Goal: Book appointment/travel/reservation

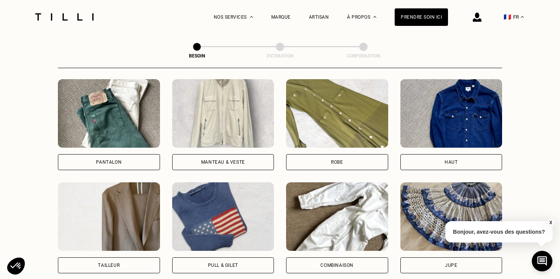
scroll to position [338, 0]
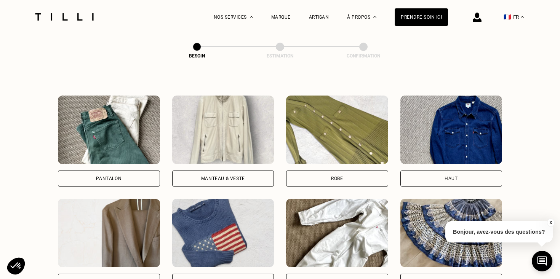
click at [204, 176] on div "Manteau & Veste" at bounding box center [223, 178] width 44 height 5
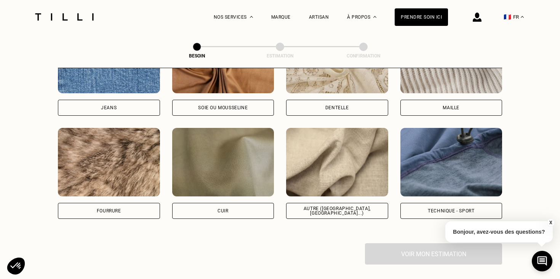
scroll to position [873, 0]
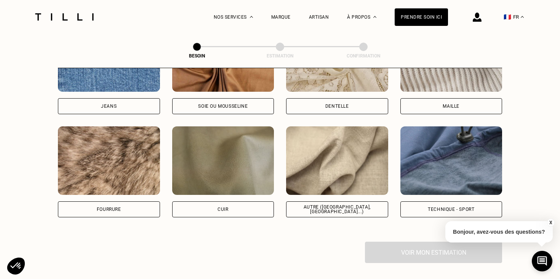
click at [223, 226] on div "Quelle matière ? Certaines matières nécessitent un savoir-faire et des outils s…" at bounding box center [280, 61] width 444 height 359
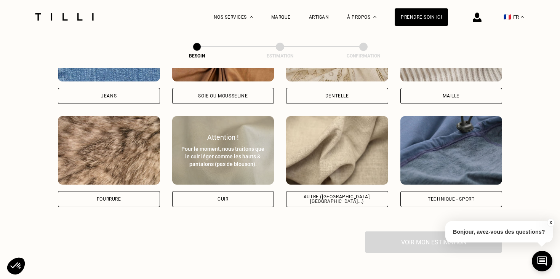
scroll to position [885, 0]
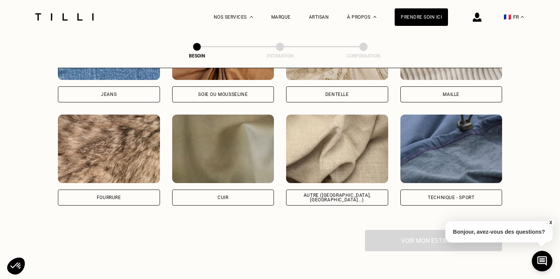
click at [354, 179] on div "Autre ([GEOGRAPHIC_DATA], [GEOGRAPHIC_DATA]...)" at bounding box center [337, 160] width 102 height 91
select select "FR"
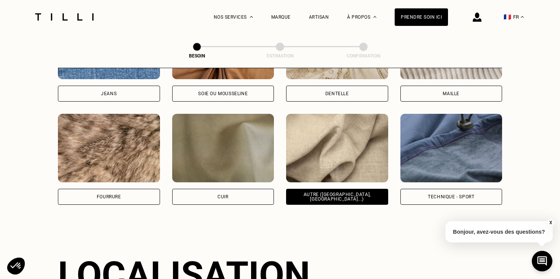
scroll to position [893, 0]
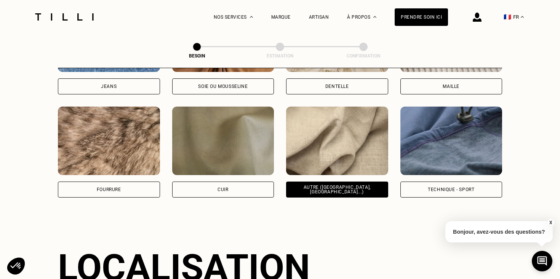
click at [431, 187] on div "Technique - Sport" at bounding box center [451, 189] width 46 height 5
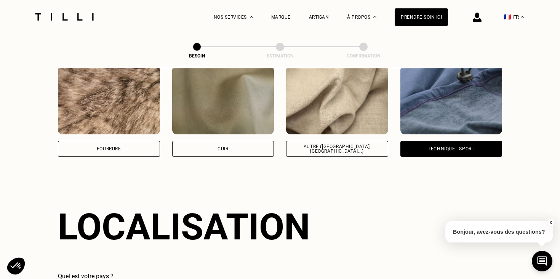
scroll to position [928, 0]
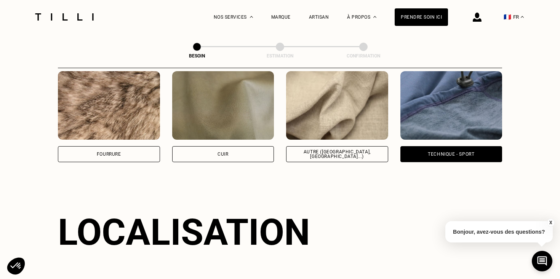
click at [369, 155] on div "Quelle matière ? Certaines matières nécessitent un savoir-faire et des outils s…" at bounding box center [280, 6] width 444 height 359
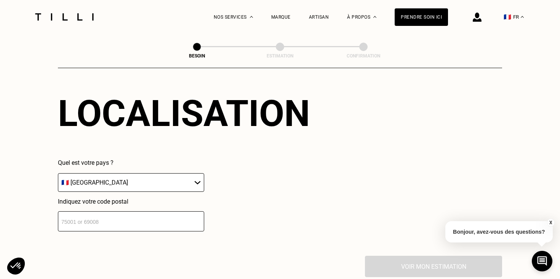
scroll to position [1063, 0]
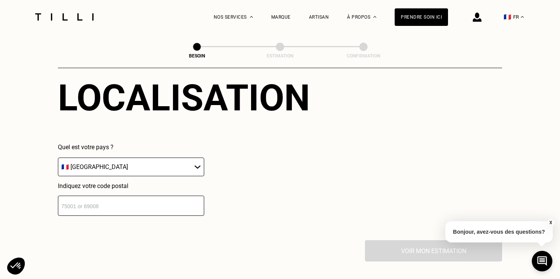
click at [147, 201] on input "number" at bounding box center [131, 206] width 146 height 20
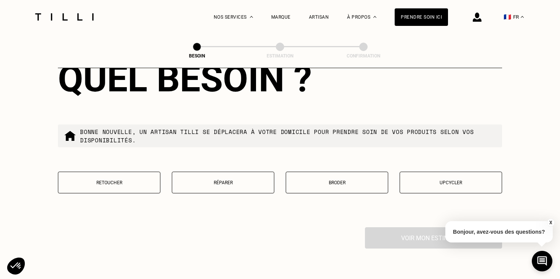
scroll to position [1271, 0]
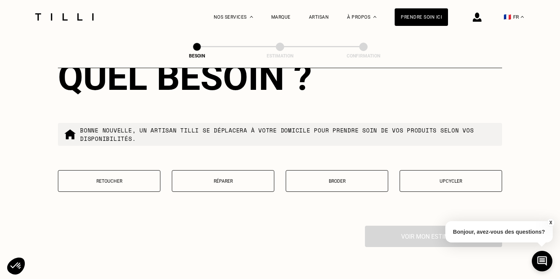
type input "75019"
click at [202, 176] on button "Réparer" at bounding box center [223, 181] width 102 height 22
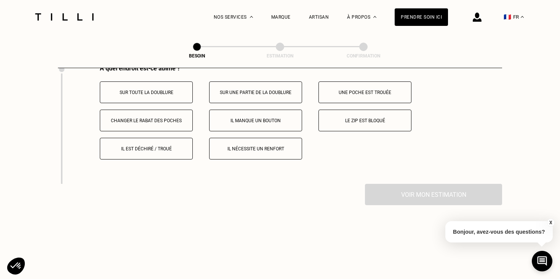
scroll to position [1425, 0]
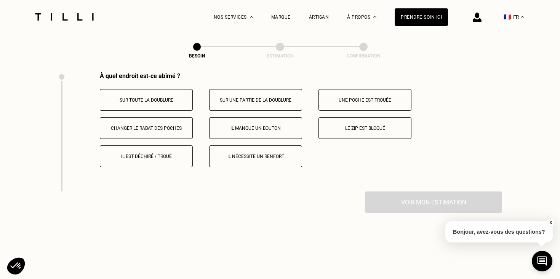
click at [153, 154] on p "Il est déchiré / troué" at bounding box center [146, 156] width 85 height 5
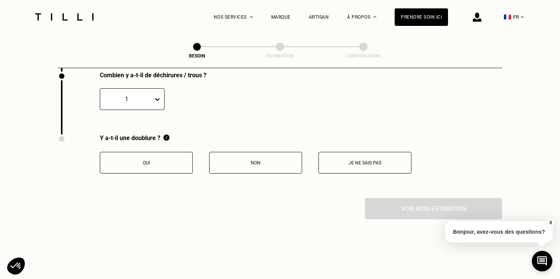
scroll to position [1552, 0]
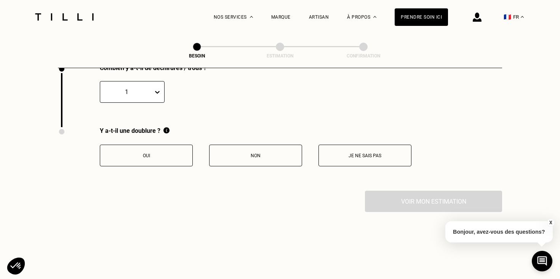
click at [155, 151] on button "Oui" at bounding box center [146, 156] width 93 height 22
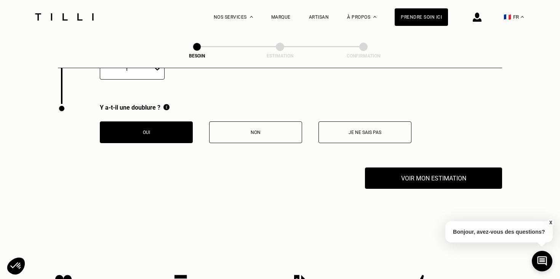
scroll to position [1591, 0]
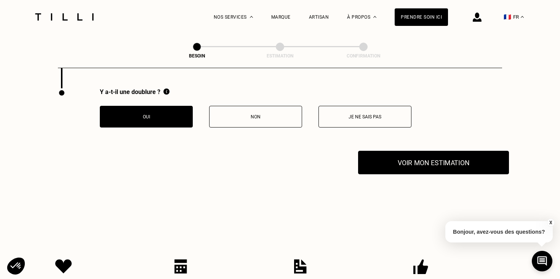
click at [371, 152] on button "Voir mon estimation" at bounding box center [433, 163] width 151 height 24
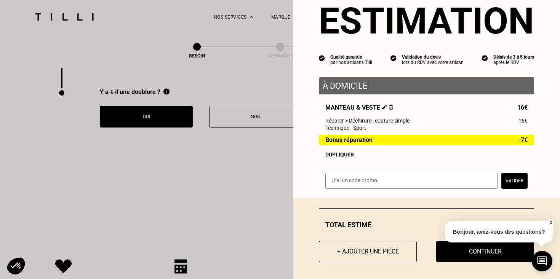
scroll to position [26, 0]
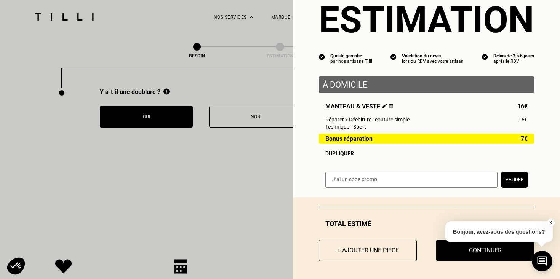
click at [549, 220] on button "X" at bounding box center [550, 223] width 8 height 8
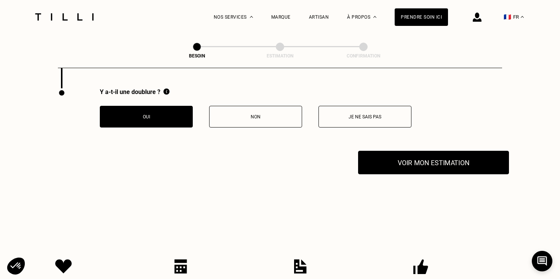
click at [391, 151] on button "Voir mon estimation" at bounding box center [433, 163] width 151 height 24
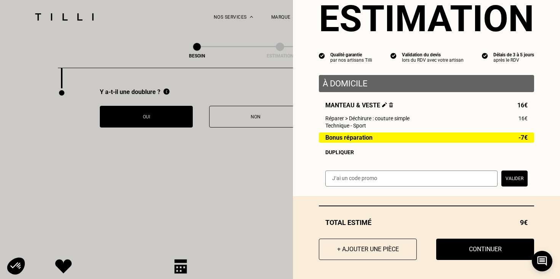
scroll to position [1599, 0]
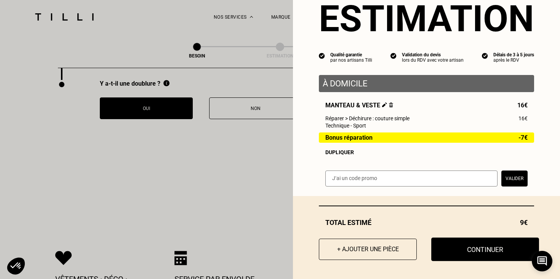
click at [463, 251] on button "Continuer" at bounding box center [485, 250] width 108 height 24
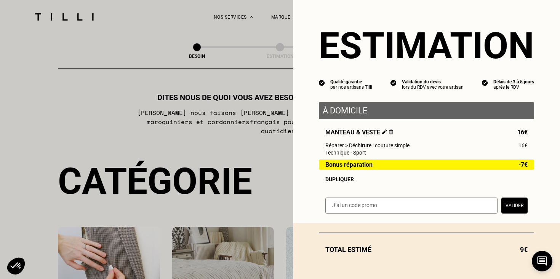
select select "FR"
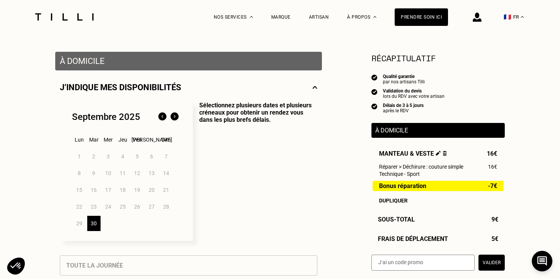
scroll to position [157, 0]
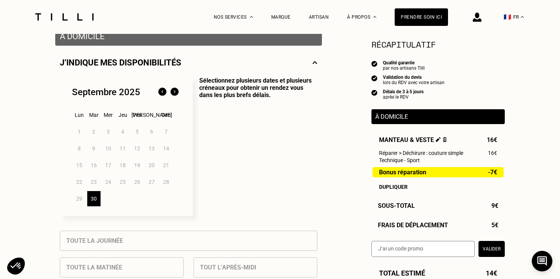
click at [176, 89] on img at bounding box center [174, 92] width 12 height 12
click at [137, 131] on div "3" at bounding box center [137, 131] width 13 height 15
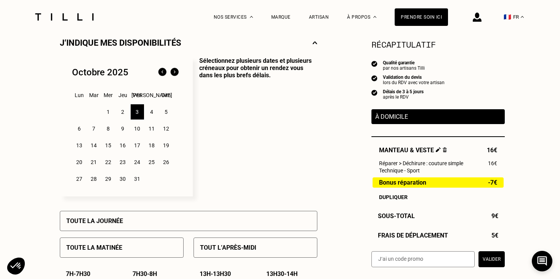
click at [239, 165] on p "Sélectionnez plusieurs dates et plusieurs créneaux pour obtenir un rendez vous …" at bounding box center [255, 126] width 124 height 139
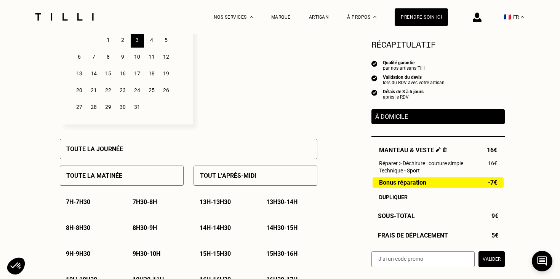
scroll to position [259, 0]
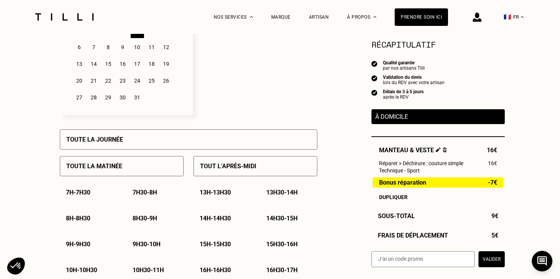
click at [230, 146] on div "Toute la journée" at bounding box center [188, 139] width 257 height 20
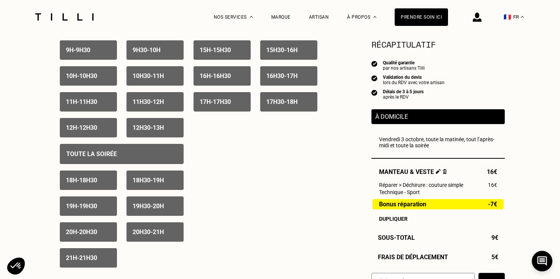
scroll to position [451, 0]
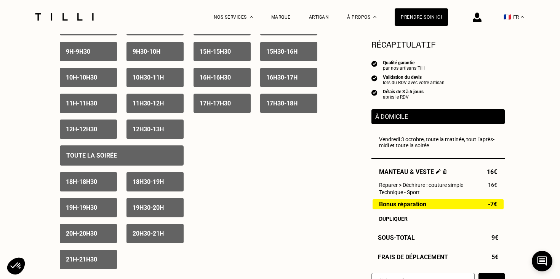
click at [150, 162] on div "Toute la soirée" at bounding box center [122, 155] width 124 height 20
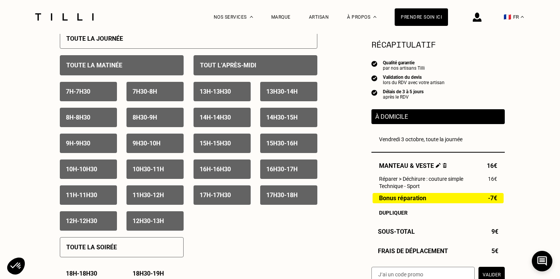
scroll to position [362, 0]
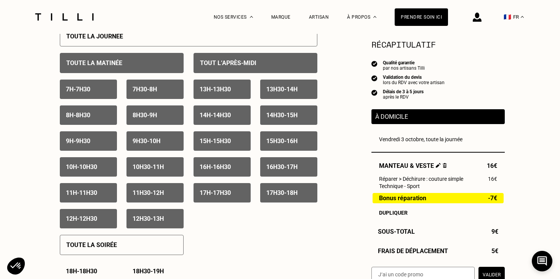
click at [95, 101] on div "7h - 7h30 7h30 - 8h 8h - 8h30 8h30 - 9h 9h - 9h30 9h30 - 10h 10h - 10h30 10h30 …" at bounding box center [122, 154] width 124 height 149
click at [97, 89] on div "7h - 7h30" at bounding box center [88, 89] width 57 height 19
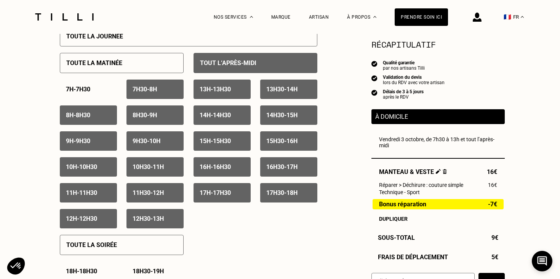
click at [147, 88] on p "7h30 - 8h" at bounding box center [144, 89] width 24 height 7
click at [128, 110] on div "8h30 - 9h" at bounding box center [154, 114] width 57 height 19
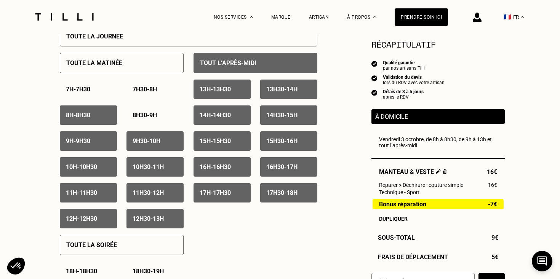
click at [102, 112] on div "8h - 8h30" at bounding box center [88, 114] width 57 height 19
click at [99, 134] on div "9h - 9h30" at bounding box center [88, 140] width 57 height 19
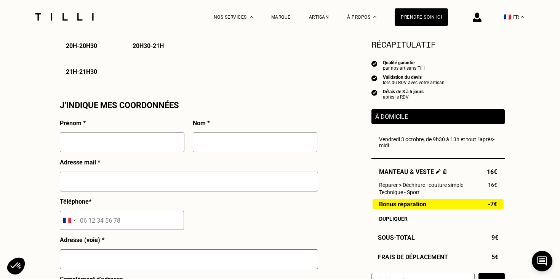
scroll to position [643, 0]
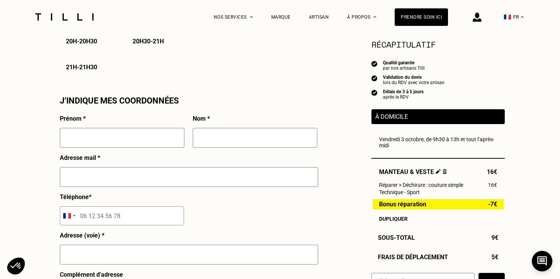
click at [115, 141] on input "text" at bounding box center [122, 138] width 124 height 20
type input "Aymene"
type input "[PERSON_NAME]"
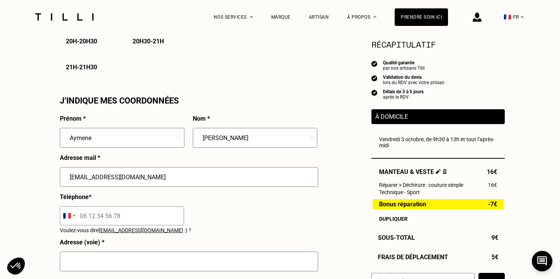
type input "[EMAIL_ADDRESS][DOMAIN_NAME]"
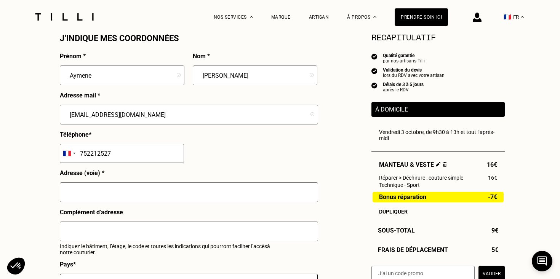
scroll to position [779, 0]
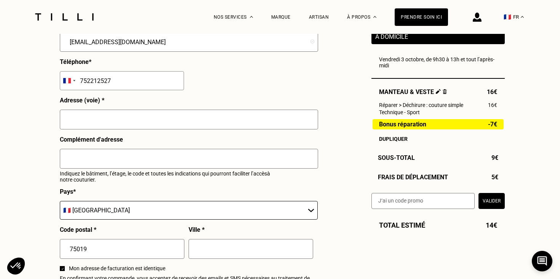
type input "752212527"
click at [105, 118] on input "text" at bounding box center [189, 120] width 258 height 20
type input "[STREET_ADDRESS]"
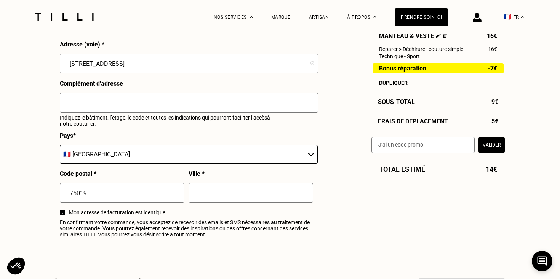
scroll to position [843, 0]
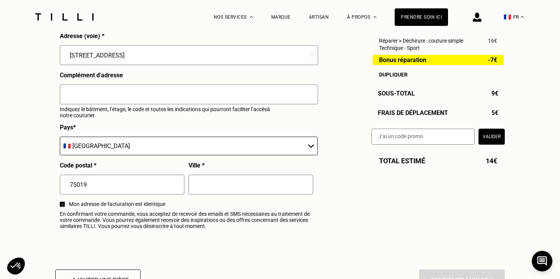
click at [199, 184] on input "text" at bounding box center [250, 185] width 124 height 20
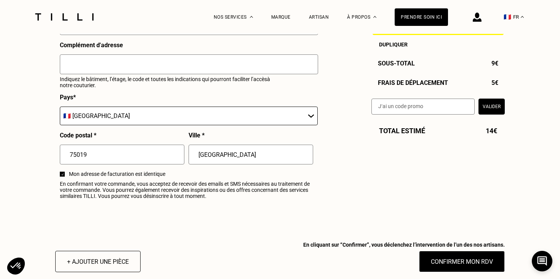
scroll to position [902, 0]
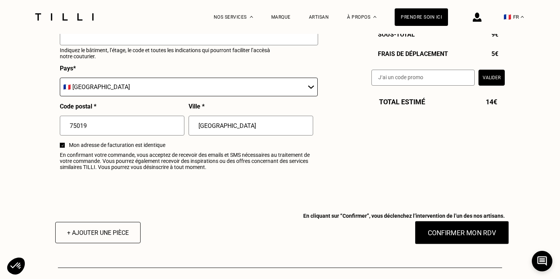
type input "[GEOGRAPHIC_DATA]"
click at [440, 234] on button "Confirmer mon RDV" at bounding box center [462, 233] width 94 height 24
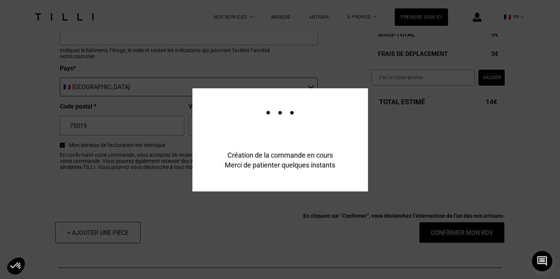
type input "[EMAIL_ADDRESS][DOMAIN_NAME]"
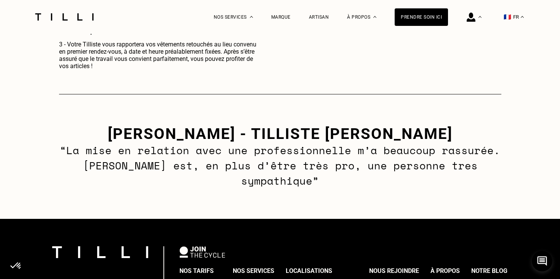
scroll to position [484, 0]
